Goal: Transaction & Acquisition: Subscribe to service/newsletter

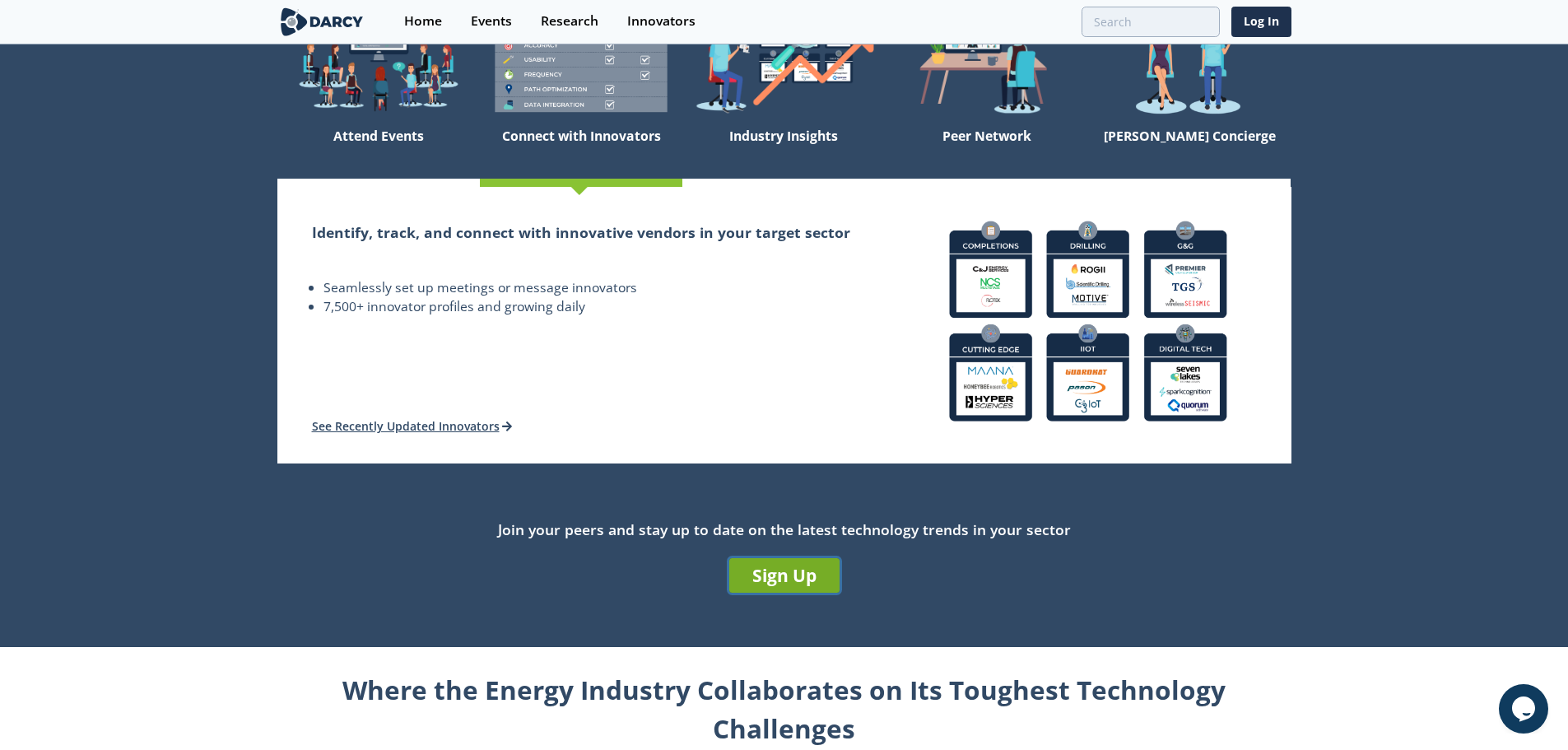
click at [803, 568] on link "Sign Up" at bounding box center [784, 574] width 110 height 34
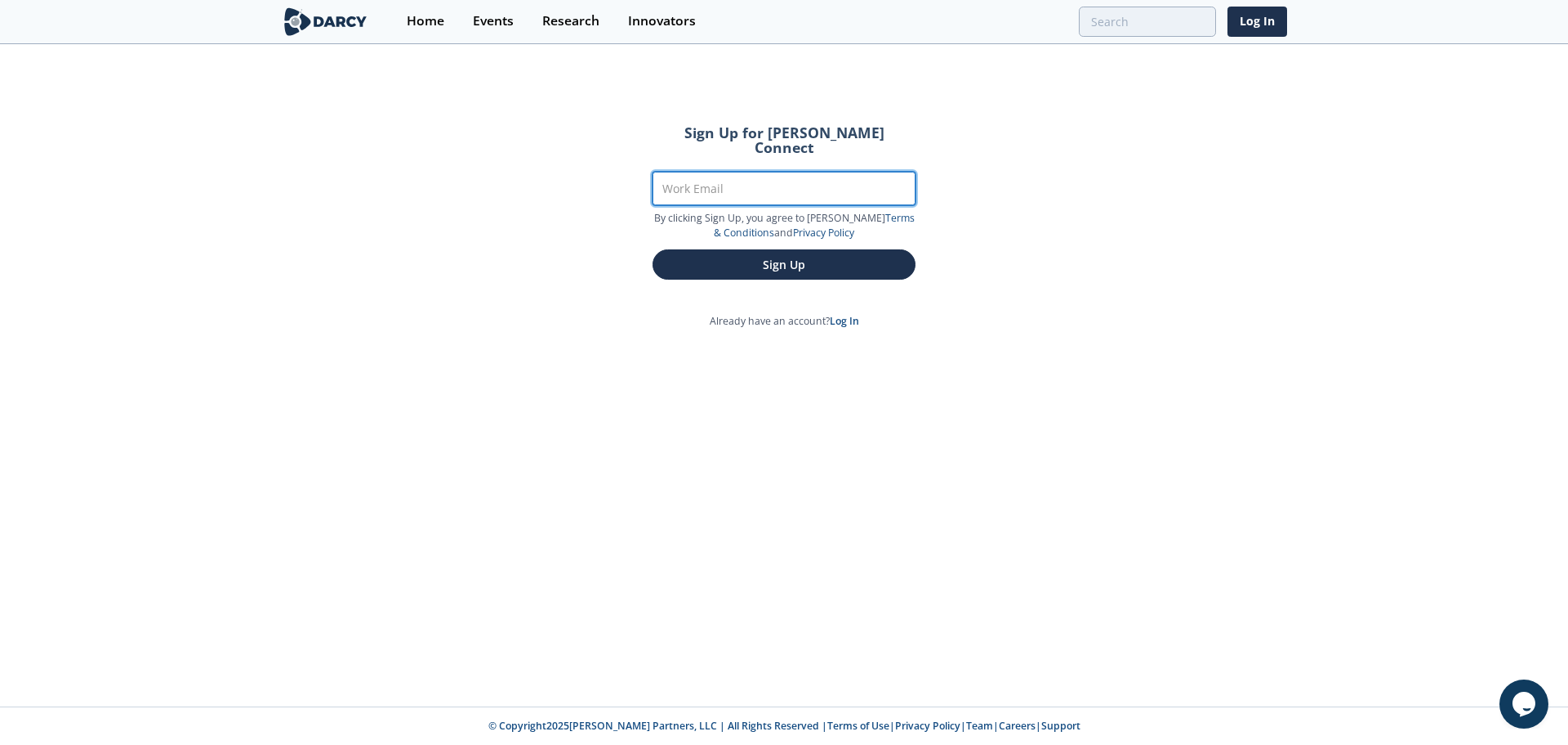
click at [679, 172] on input "Work Email" at bounding box center [784, 188] width 263 height 33
type input "[PERSON_NAME][EMAIL_ADDRESS][PERSON_NAME][DOMAIN_NAME]"
click at [653, 250] on button "Sign Up" at bounding box center [784, 264] width 263 height 30
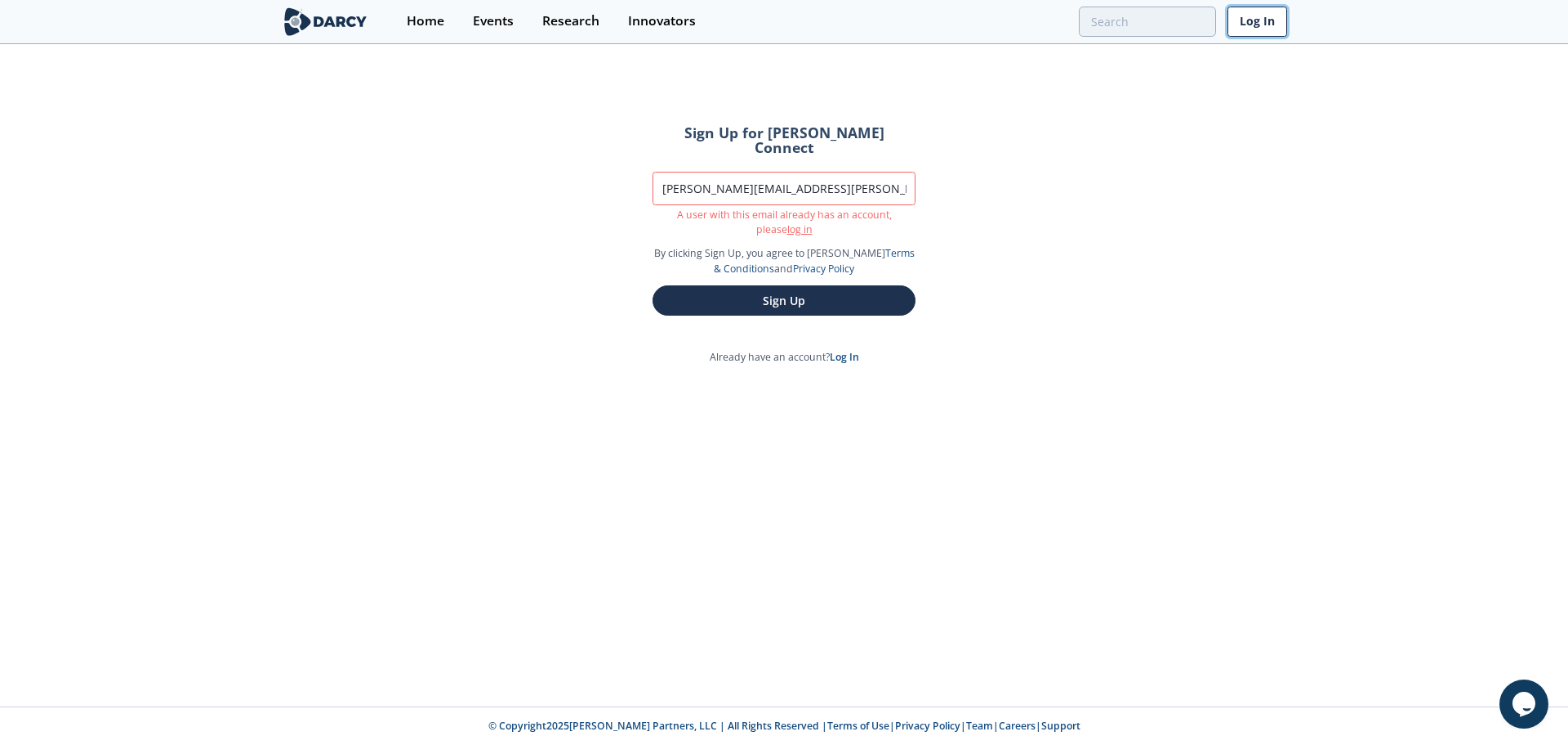
click at [1270, 21] on link "Log In" at bounding box center [1257, 21] width 59 height 30
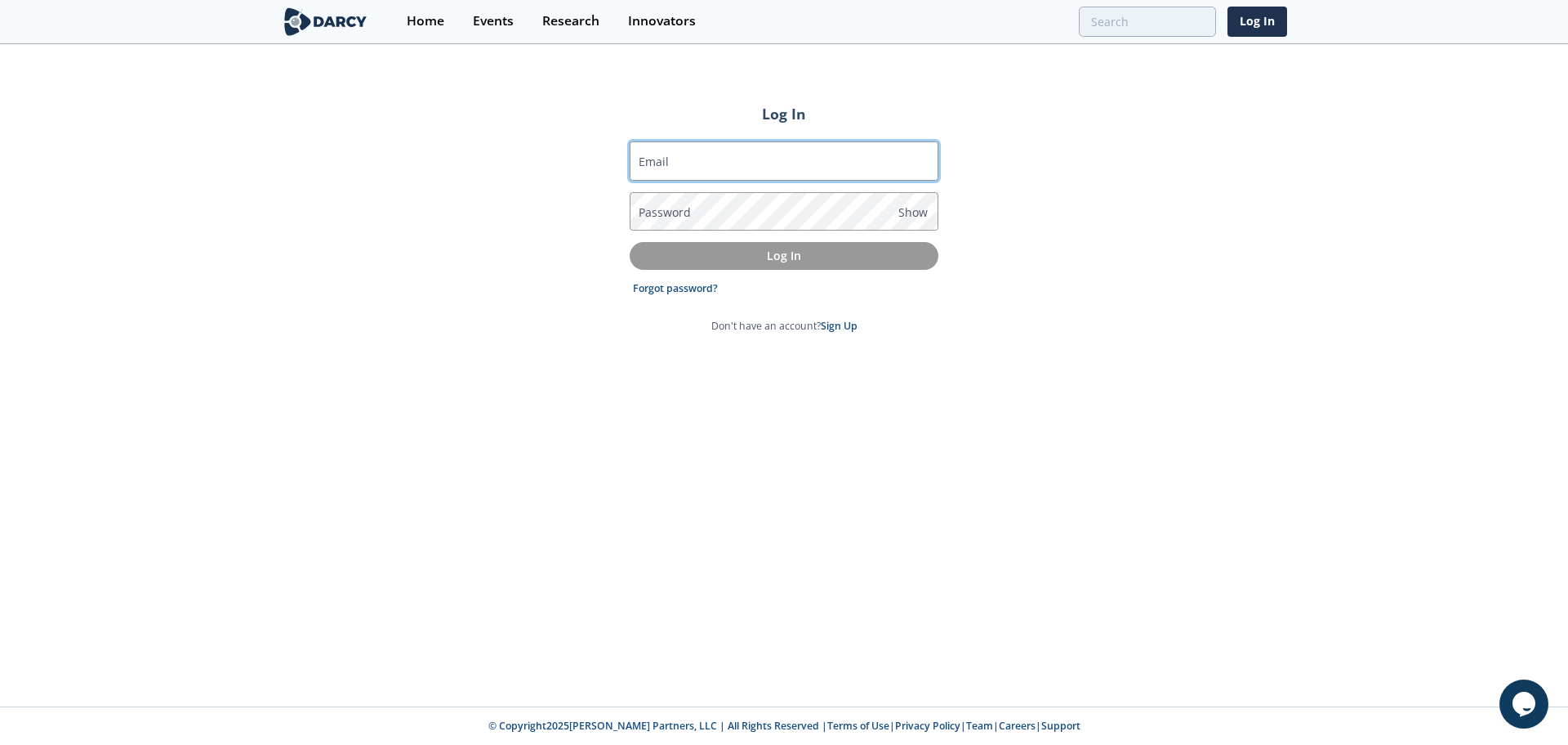
click at [753, 154] on input "Email" at bounding box center [784, 161] width 309 height 39
type input "[PERSON_NAME][EMAIL_ADDRESS][PERSON_NAME][DOMAIN_NAME]"
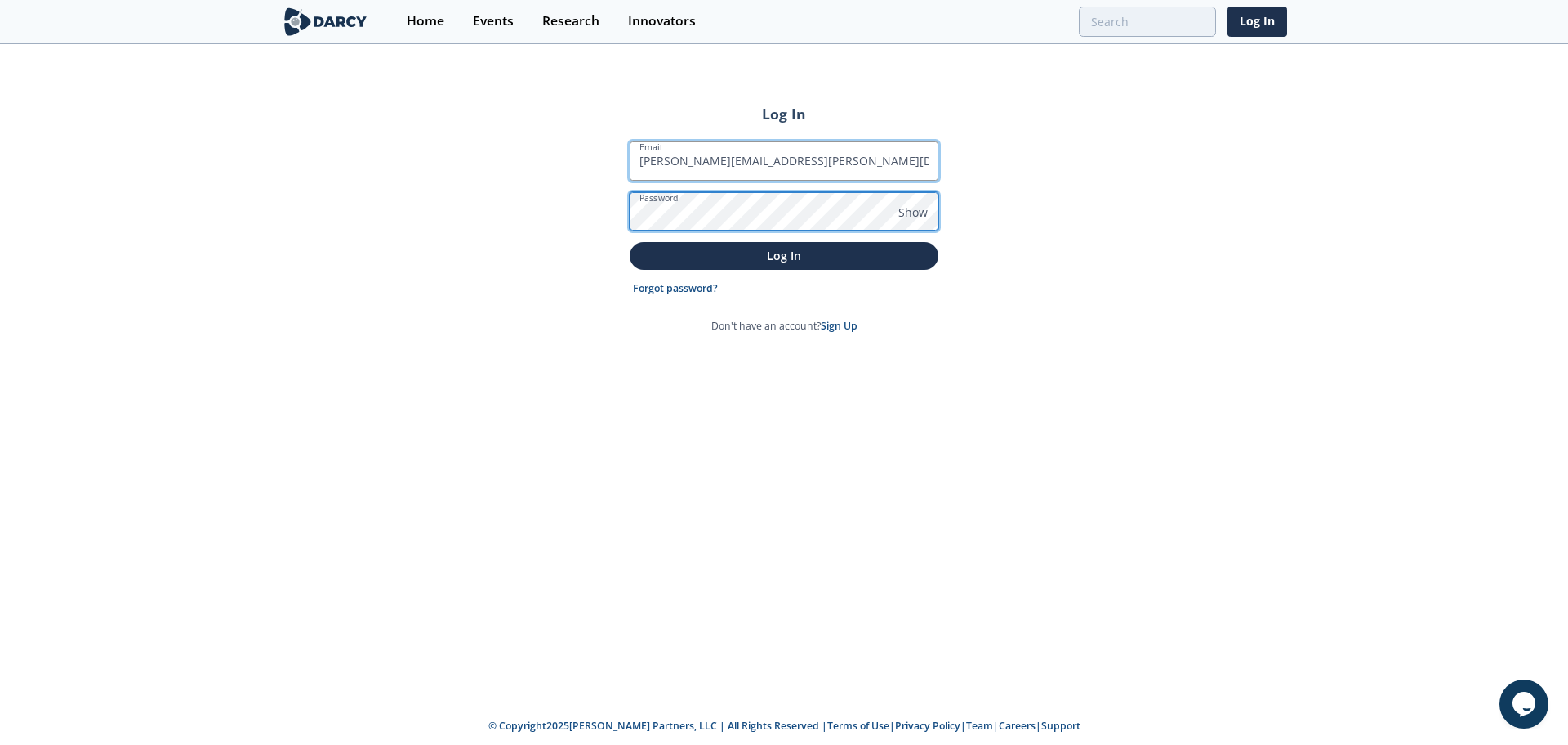
click at [630, 242] on button "Log In" at bounding box center [784, 255] width 309 height 27
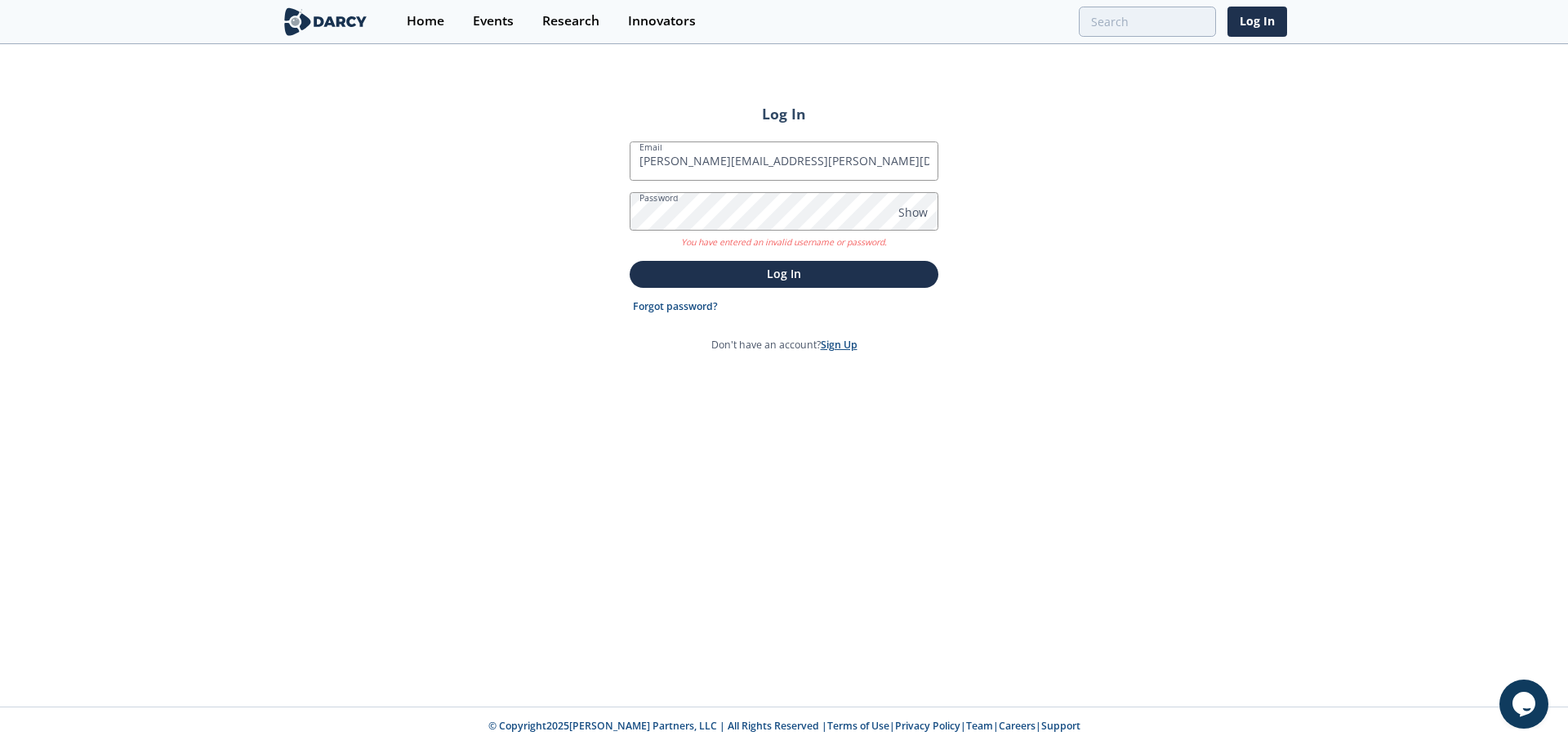
click at [840, 346] on link "Sign Up" at bounding box center [839, 344] width 37 height 14
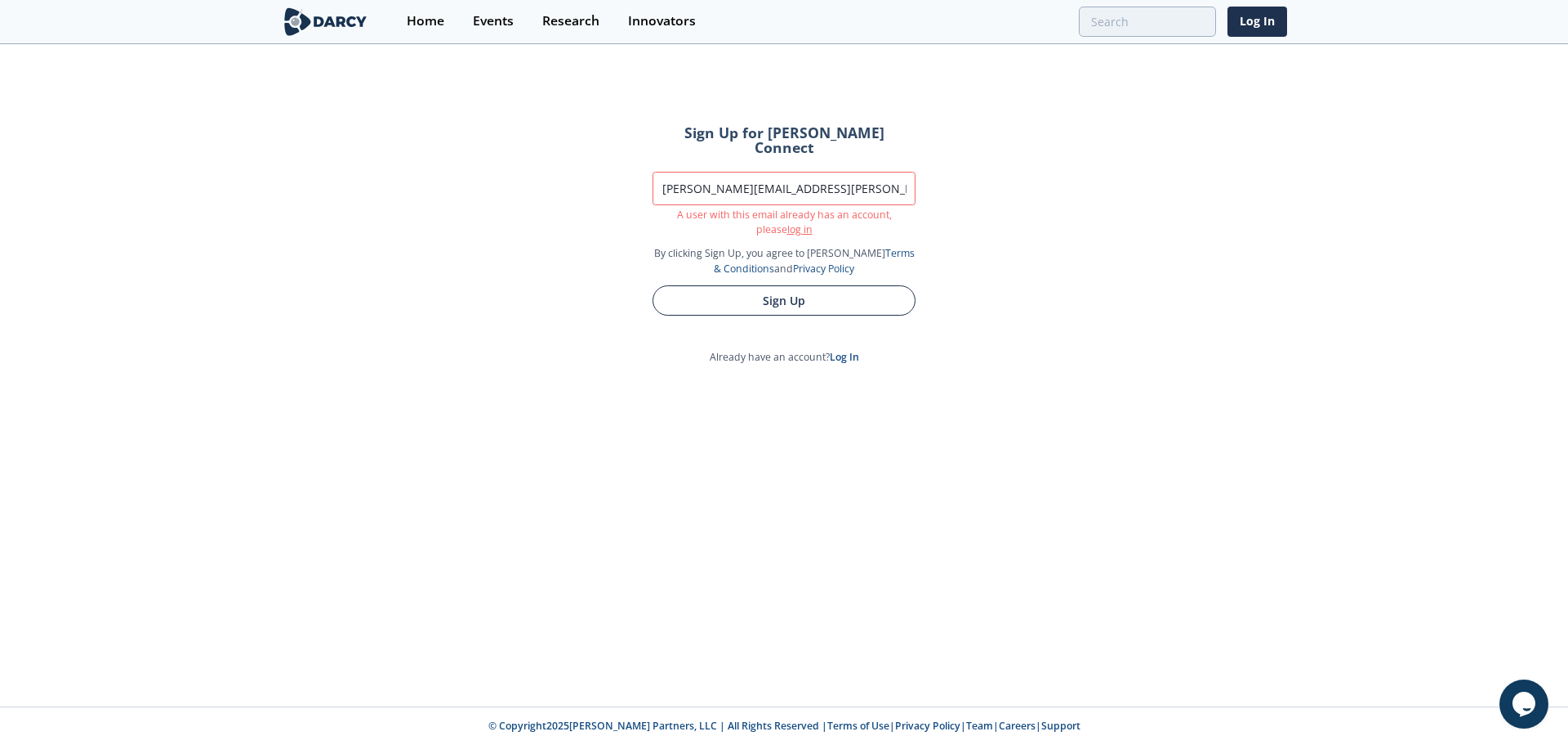
click at [803, 285] on button "Sign Up" at bounding box center [784, 299] width 263 height 30
click at [771, 285] on button "Sign Up" at bounding box center [784, 299] width 263 height 30
click at [845, 350] on link "Log In" at bounding box center [845, 357] width 29 height 14
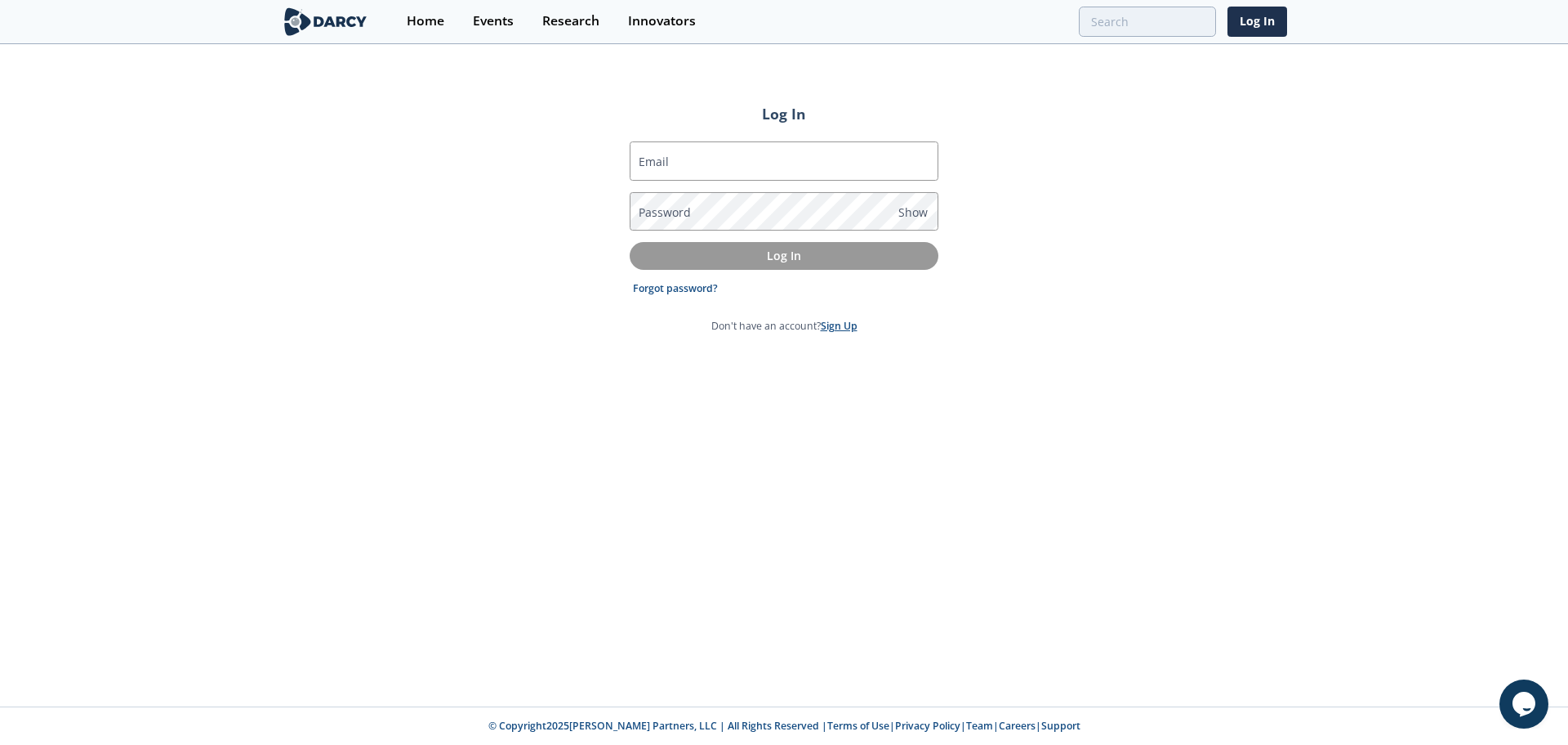
click at [839, 321] on link "Sign Up" at bounding box center [839, 326] width 37 height 14
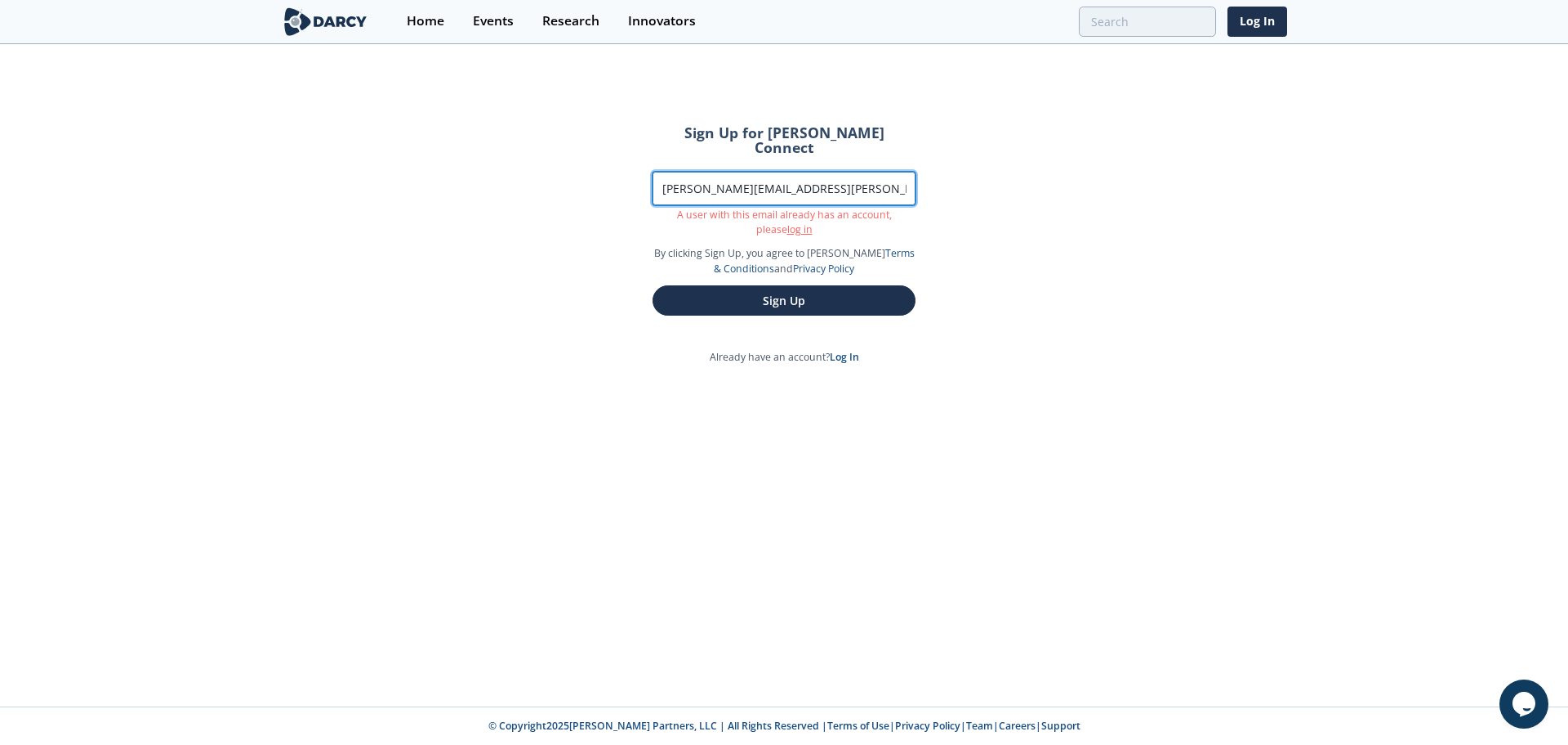
drag, startPoint x: 838, startPoint y: 163, endPoint x: 557, endPoint y: 150, distance: 281.3
click at [557, 150] on div "Sign Up for [PERSON_NAME] Connect Work Email [PERSON_NAME][EMAIL_ADDRESS][PERSO…" at bounding box center [784, 375] width 1568 height 660
type input "[PERSON_NAME]"
click at [653, 285] on button "Sign Up" at bounding box center [784, 299] width 263 height 30
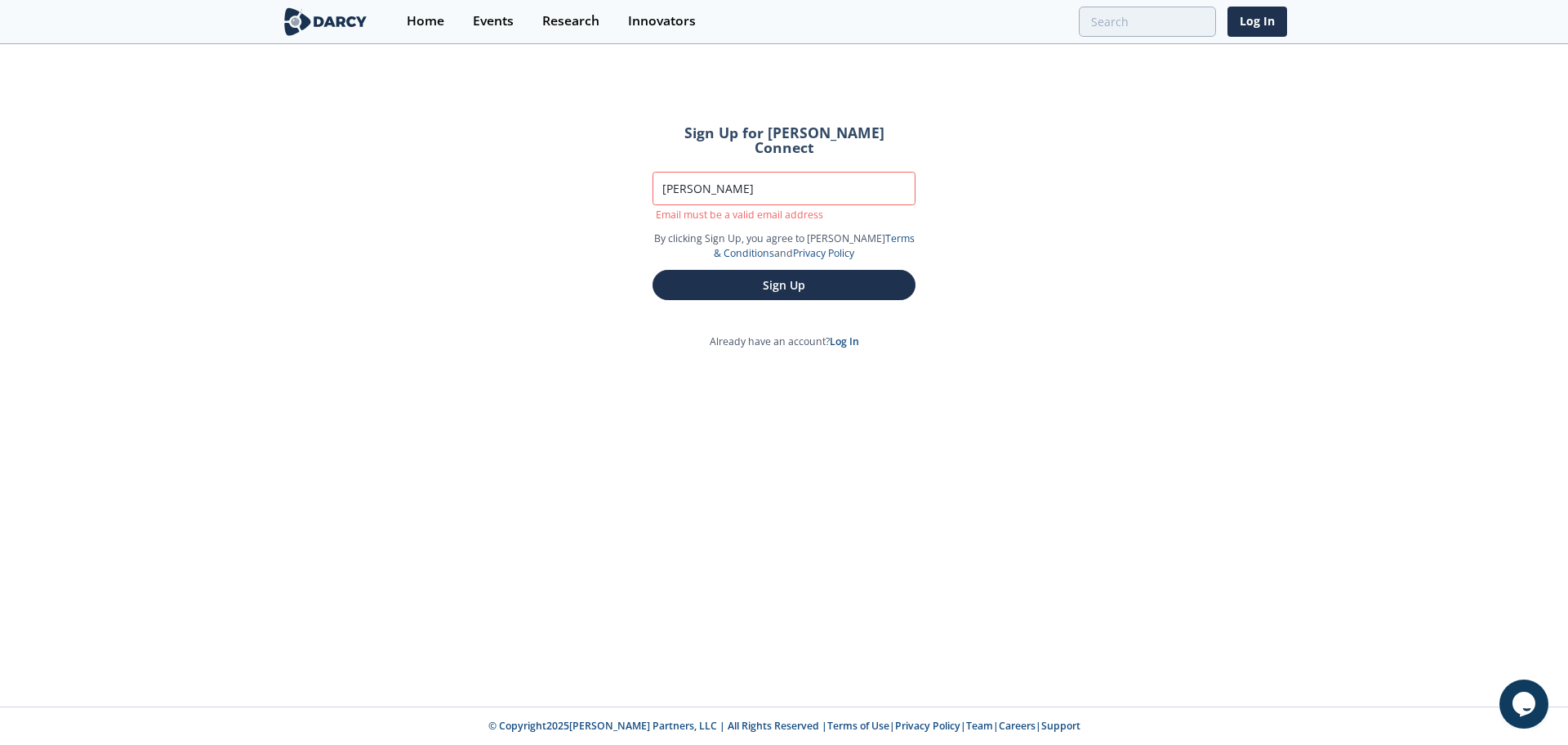
click at [501, 72] on div "Sign Up for [PERSON_NAME] Connect Work Email [PERSON_NAME] Email must be a vali…" at bounding box center [784, 375] width 1568 height 660
click at [324, 18] on img at bounding box center [325, 21] width 89 height 28
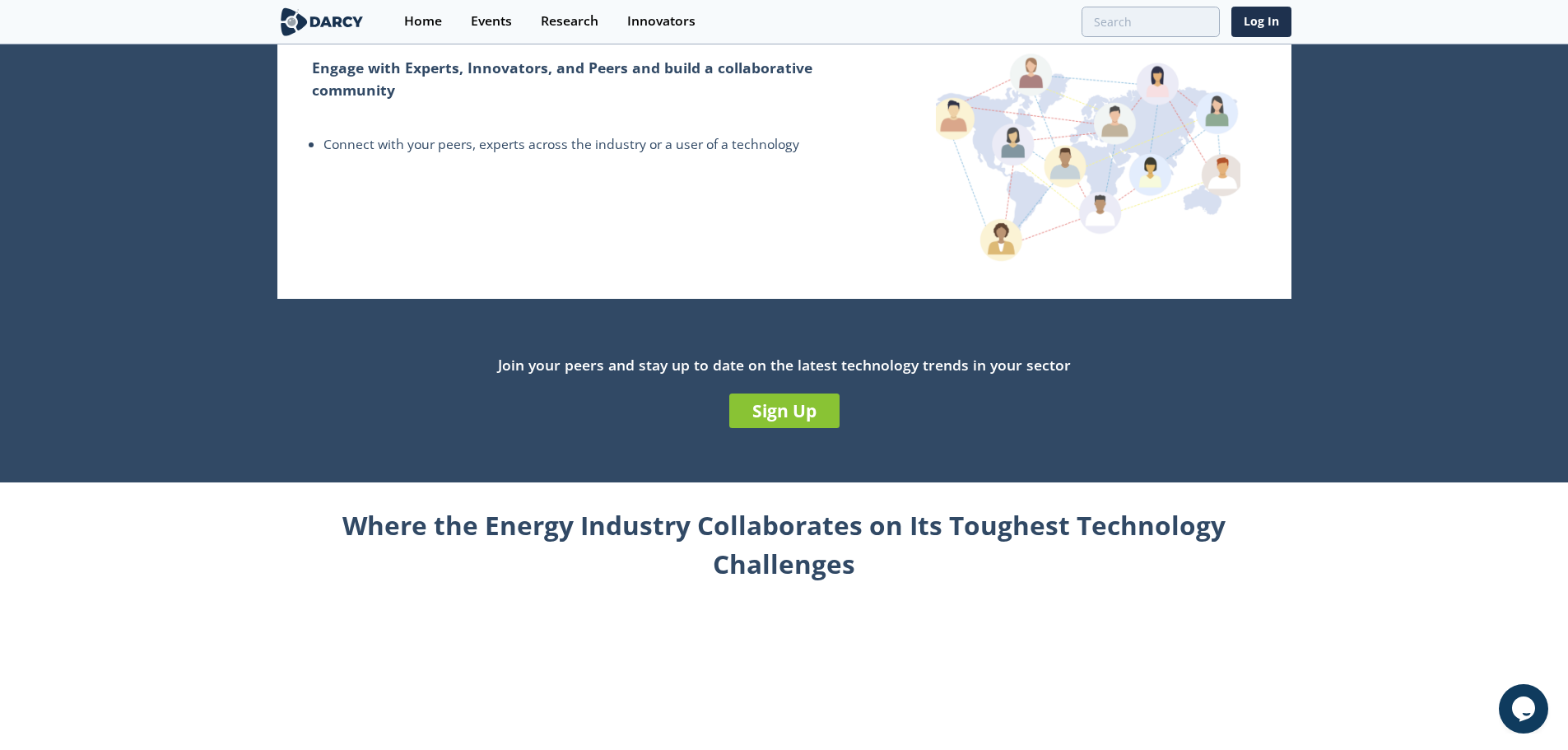
scroll to position [411, 0]
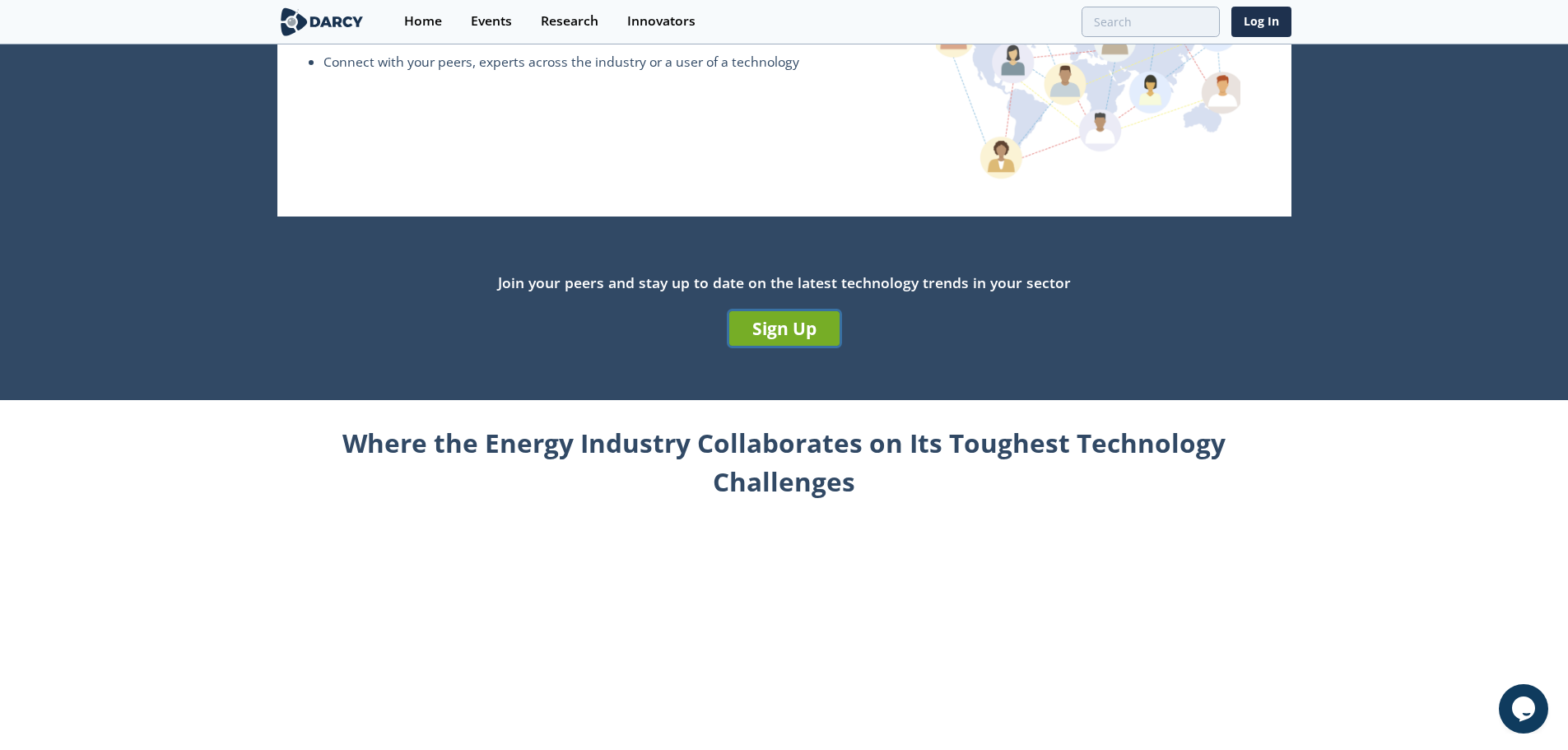
click at [784, 318] on link "Sign Up" at bounding box center [784, 328] width 110 height 34
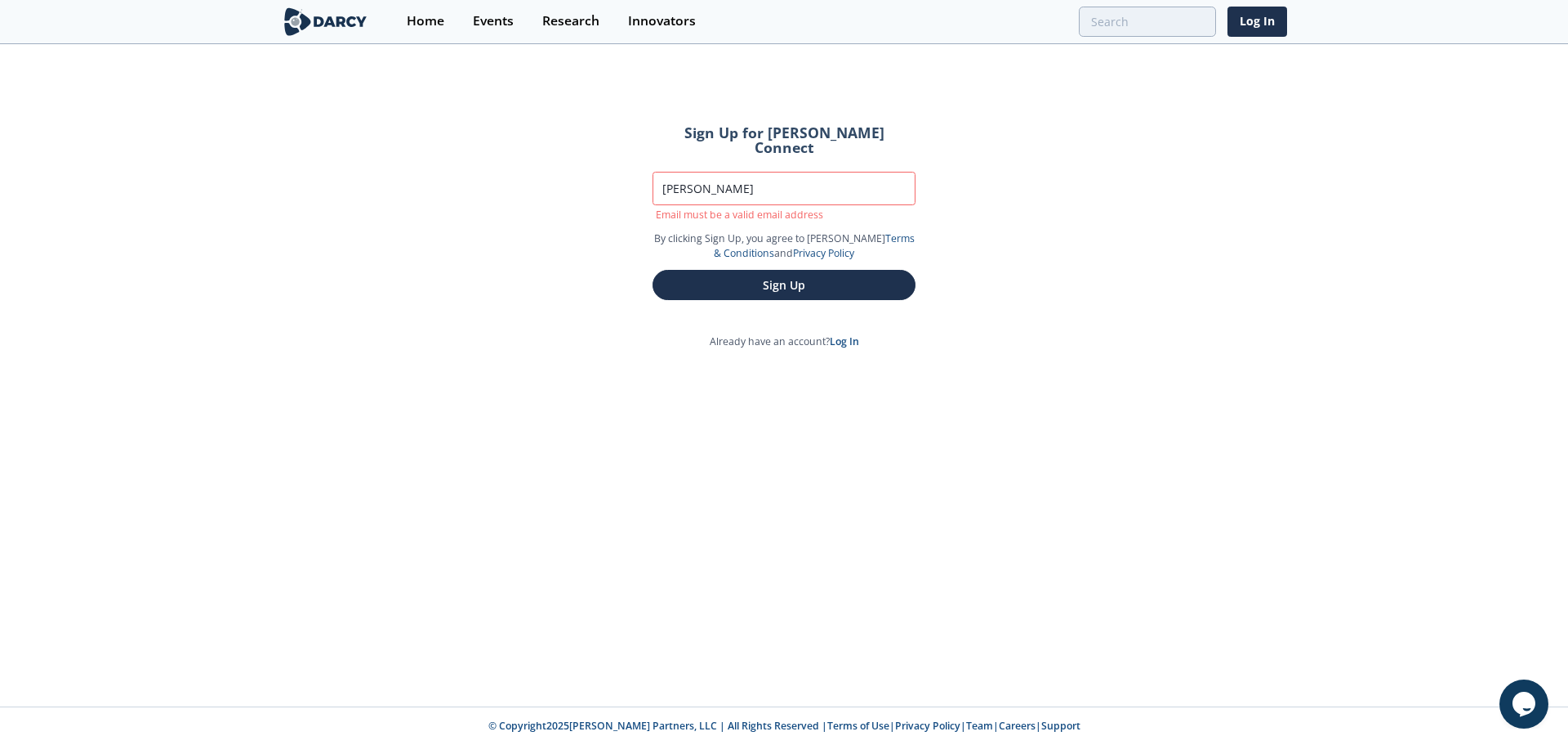
click at [1210, 155] on div "Sign Up for [PERSON_NAME] Connect Work Email [PERSON_NAME] Email must be a vali…" at bounding box center [784, 375] width 1568 height 660
click at [647, 15] on div "Innovators" at bounding box center [663, 20] width 68 height 13
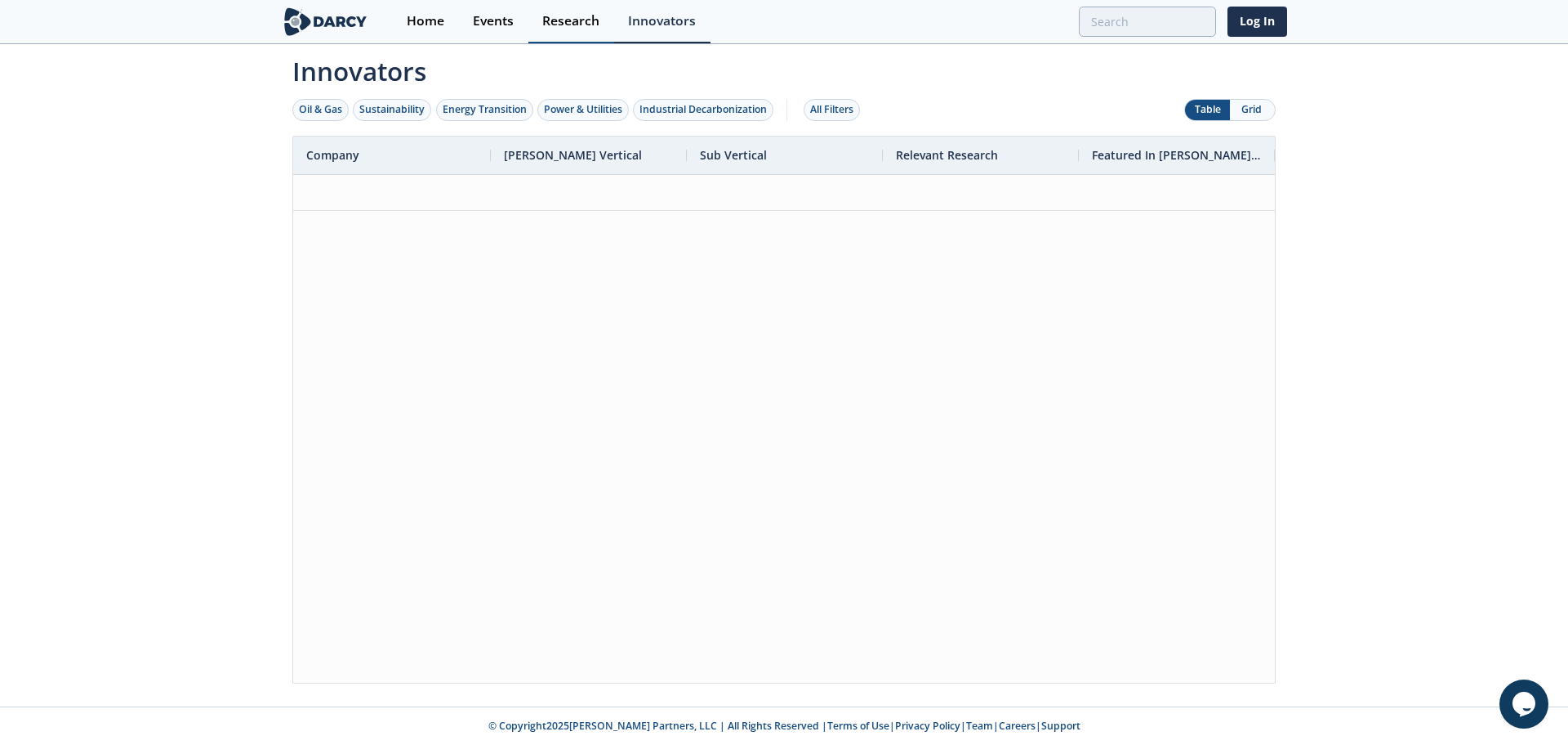
click at [581, 18] on div "Research" at bounding box center [571, 20] width 57 height 13
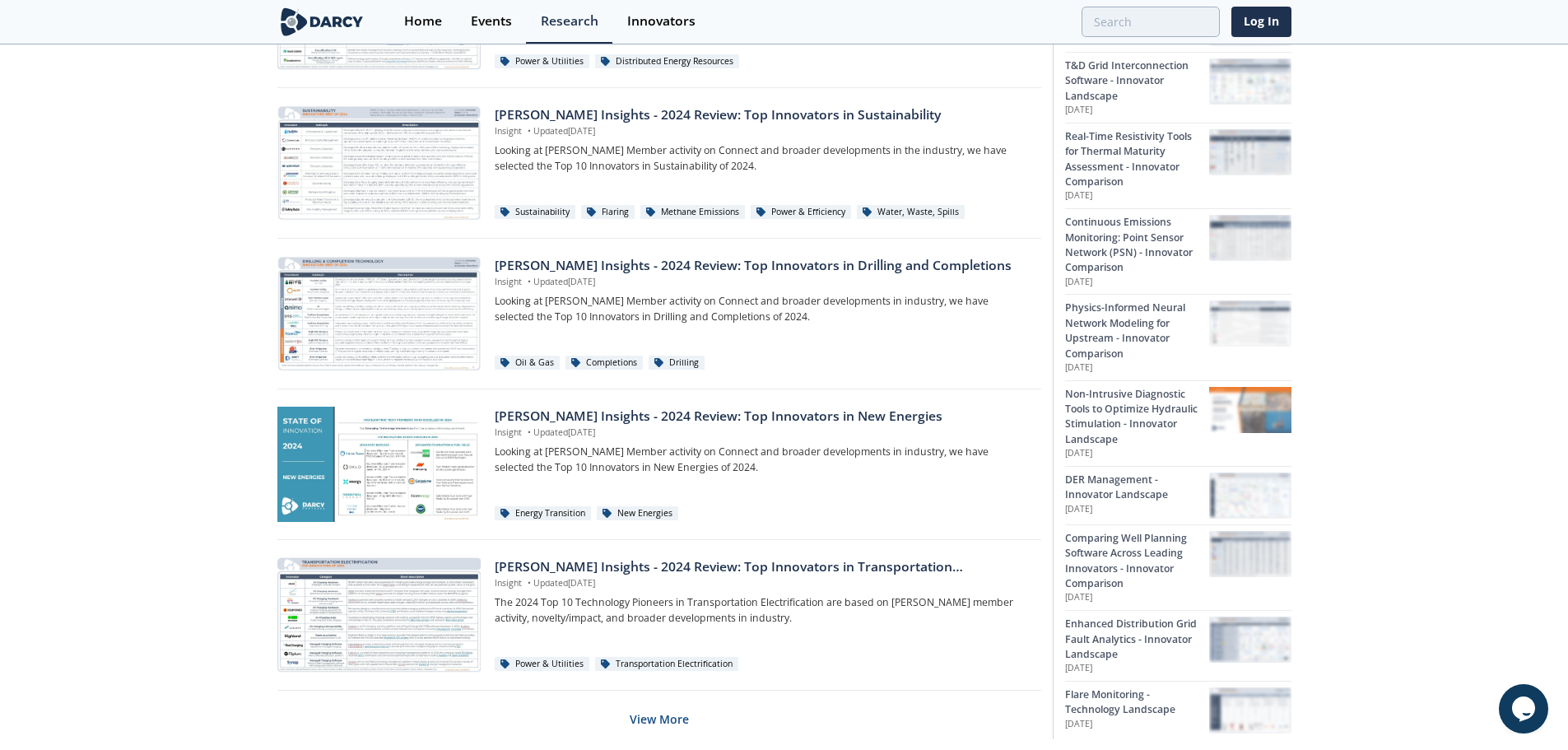
scroll to position [957, 0]
